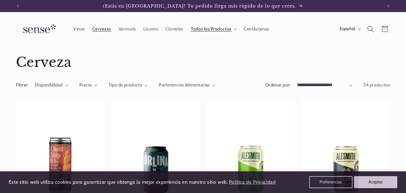
click at [368, 32] on icon "Búsqueda" at bounding box center [370, 29] width 7 height 7
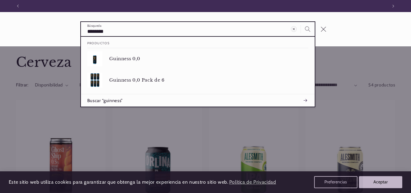
scroll to position [0, 369]
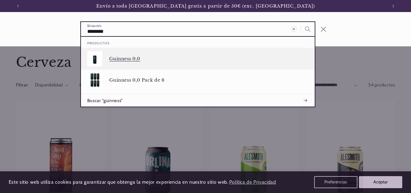
type input "********"
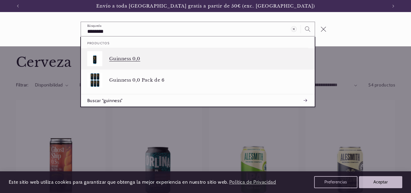
click at [114, 57] on p "Guinness 0,0" at bounding box center [208, 58] width 199 height 5
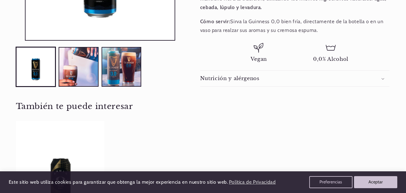
scroll to position [240, 0]
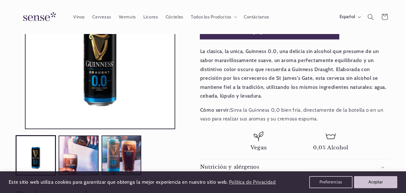
click at [215, 71] on strong "La clasica, la unica, Guinness 0.0, una delicia sin alcohol que presume de un s…" at bounding box center [293, 73] width 186 height 50
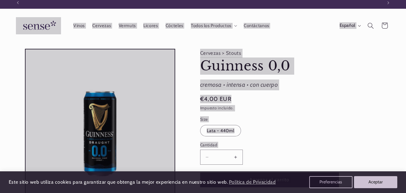
scroll to position [0, 365]
